Goal: Task Accomplishment & Management: Manage account settings

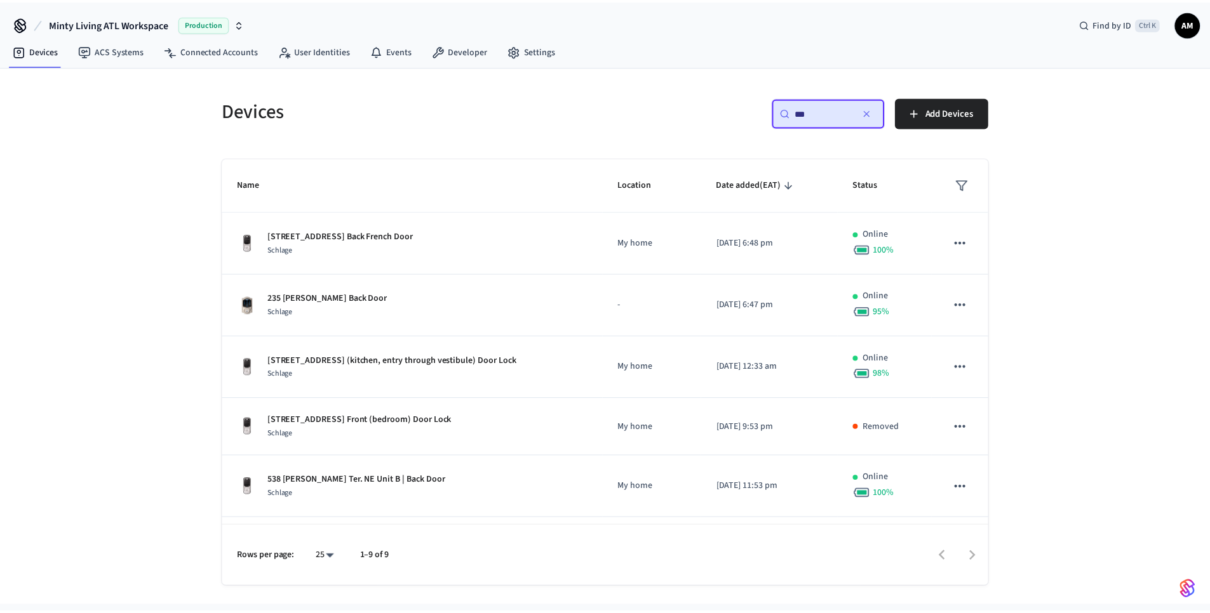
scroll to position [217, 0]
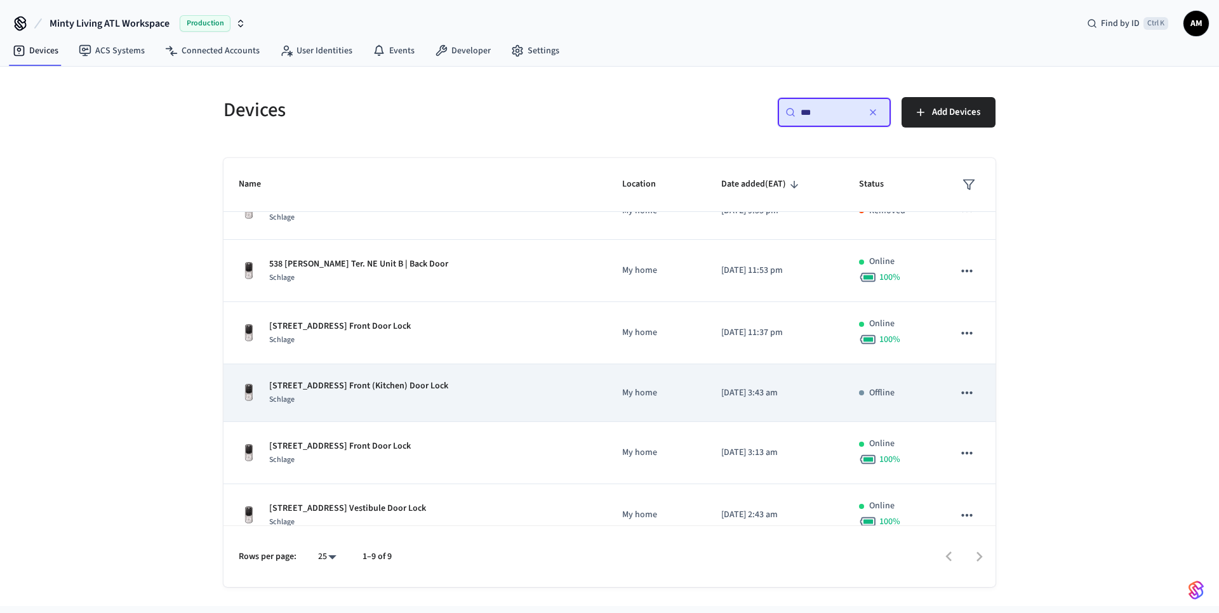
click at [300, 394] on div "Schlage" at bounding box center [358, 399] width 179 height 13
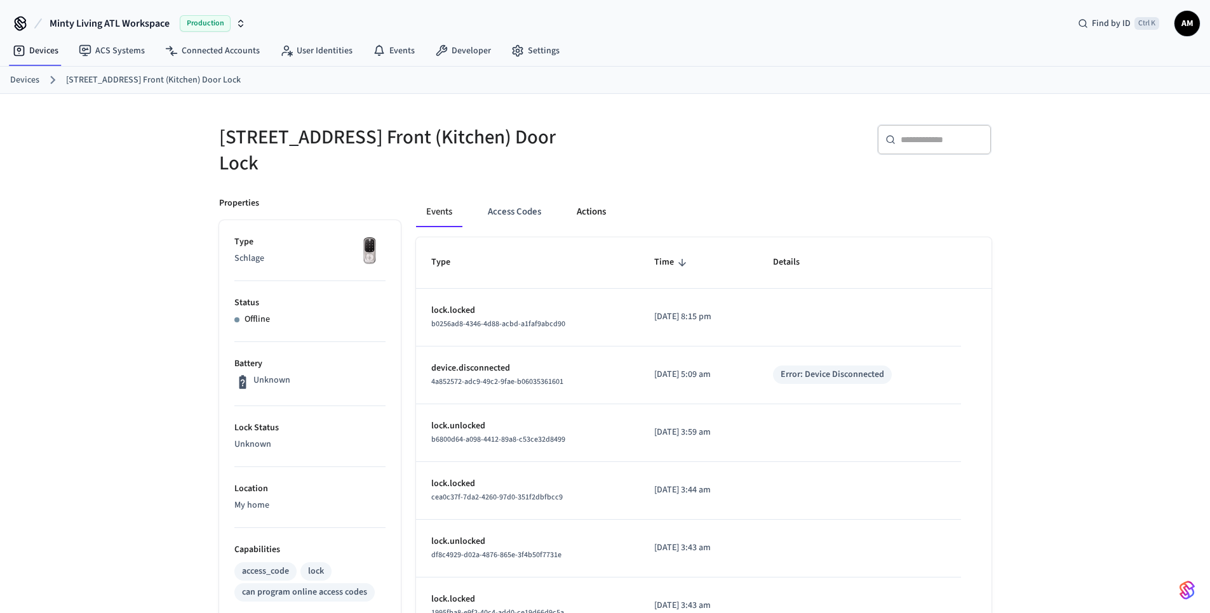
click at [585, 212] on button "Actions" at bounding box center [591, 212] width 50 height 30
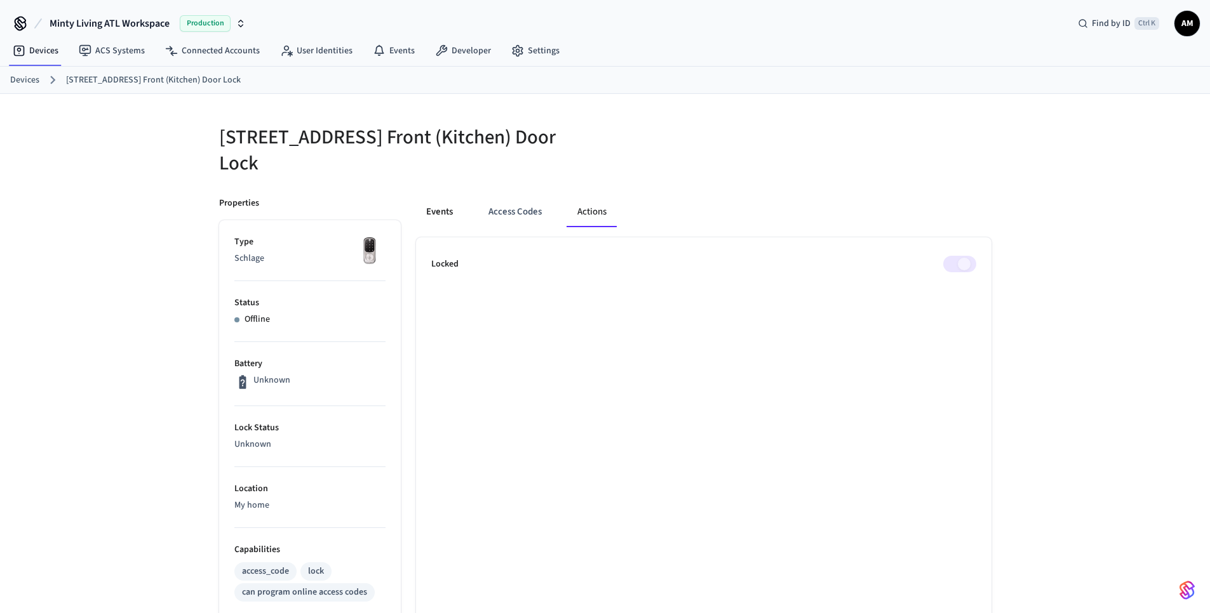
click at [433, 213] on button "Events" at bounding box center [439, 212] width 47 height 30
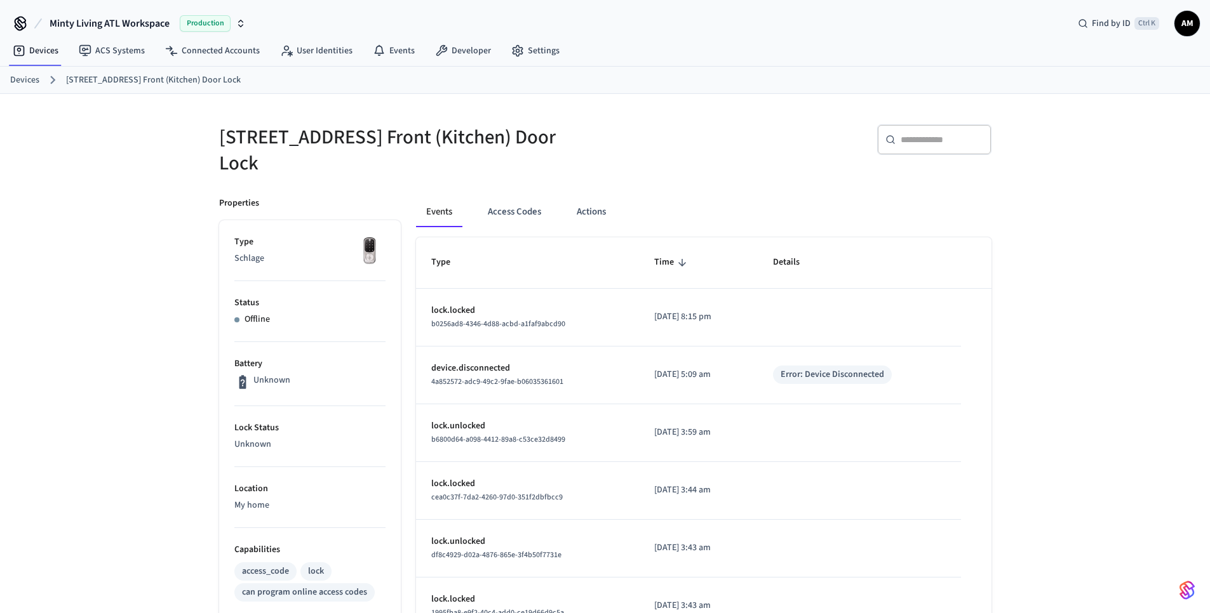
drag, startPoint x: 321, startPoint y: 166, endPoint x: 219, endPoint y: 141, distance: 105.2
click at [219, 140] on h5 "[STREET_ADDRESS] Front (Kitchen) Door Lock" at bounding box center [408, 150] width 378 height 52
copy h5 "[STREET_ADDRESS] Front (Kitchen) Door Lock"
click at [18, 77] on link "Devices" at bounding box center [24, 80] width 29 height 13
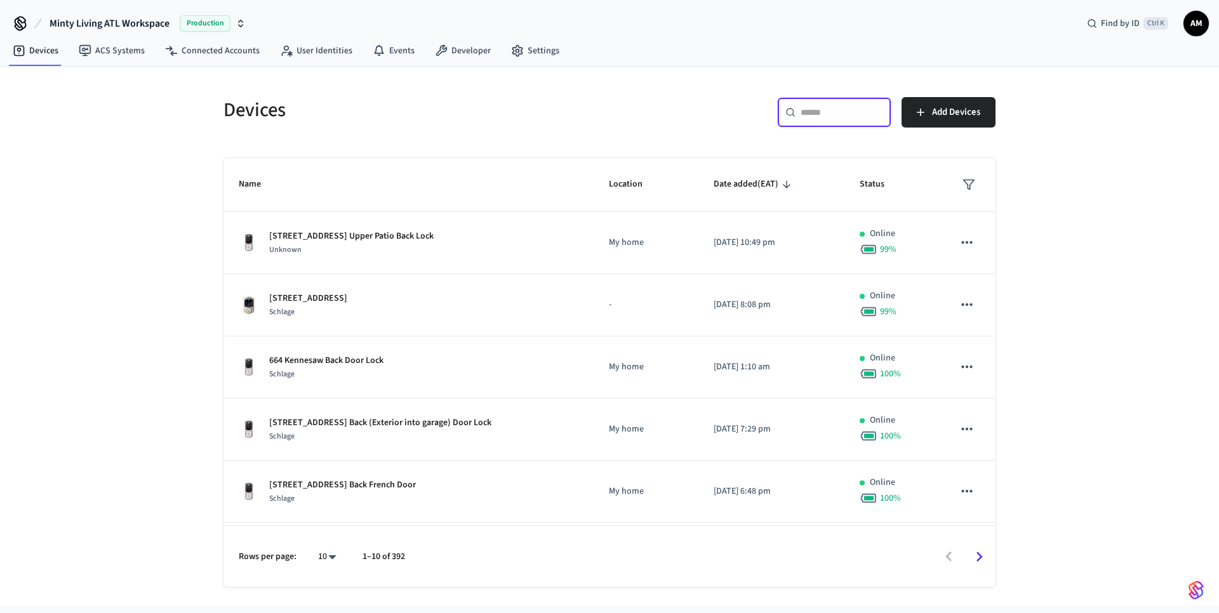
click at [832, 112] on input "text" at bounding box center [842, 112] width 83 height 13
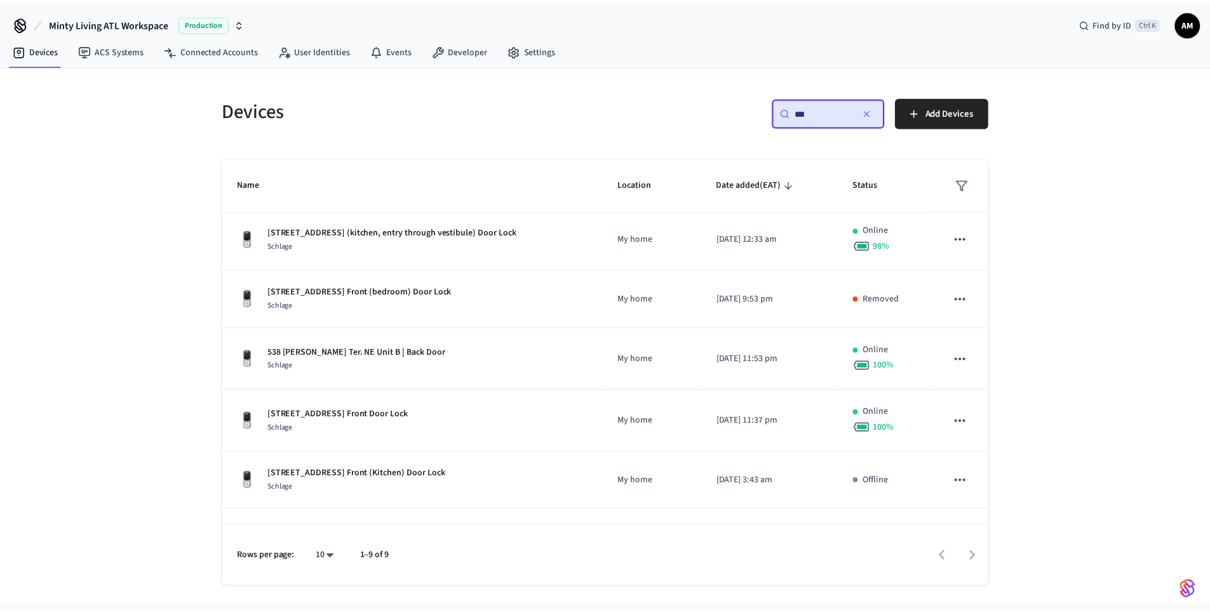
scroll to position [130, 0]
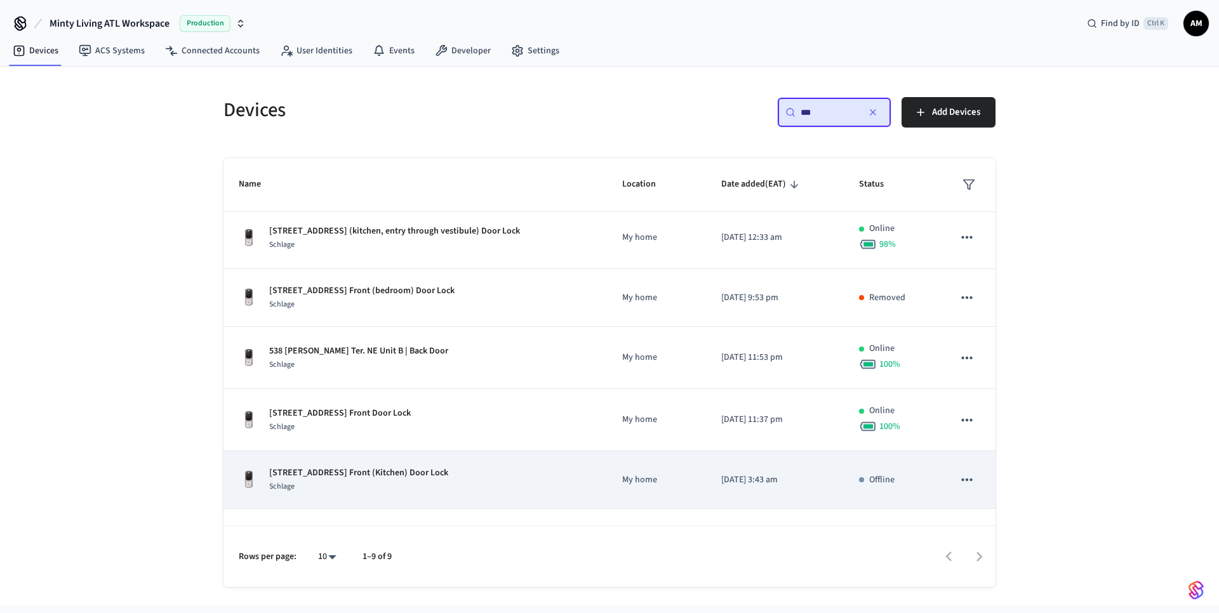
type input "***"
click at [771, 482] on p "[DATE] 3:43 am" at bounding box center [774, 480] width 107 height 13
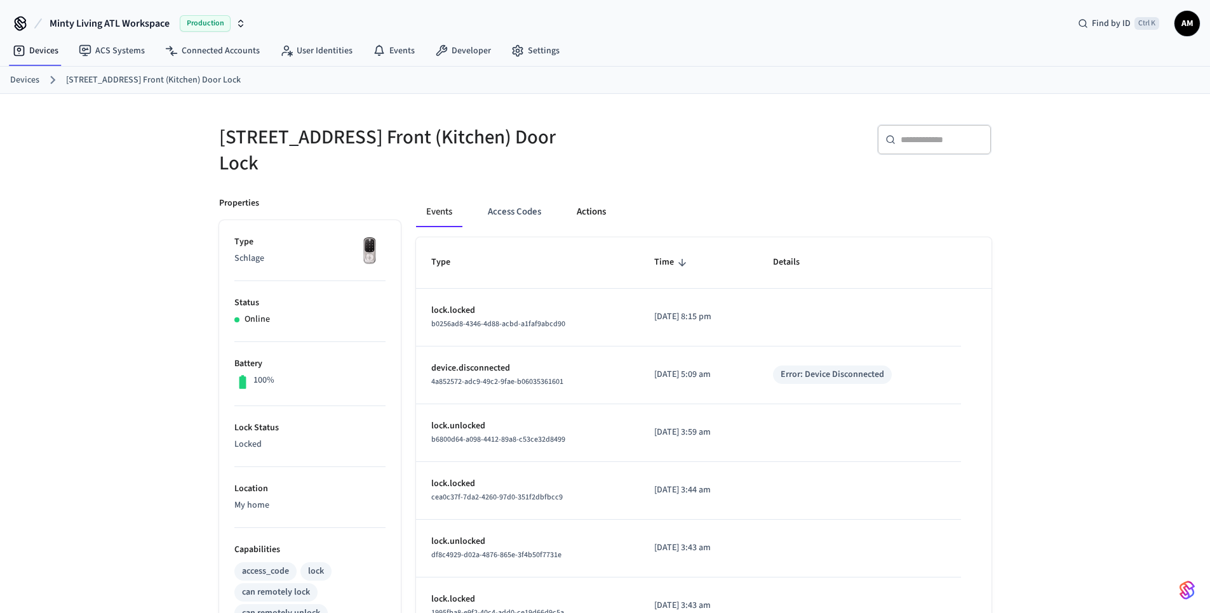
click at [588, 208] on button "Actions" at bounding box center [591, 212] width 50 height 30
click at [588, 210] on button "Actions" at bounding box center [591, 212] width 50 height 30
